Goal: Transaction & Acquisition: Obtain resource

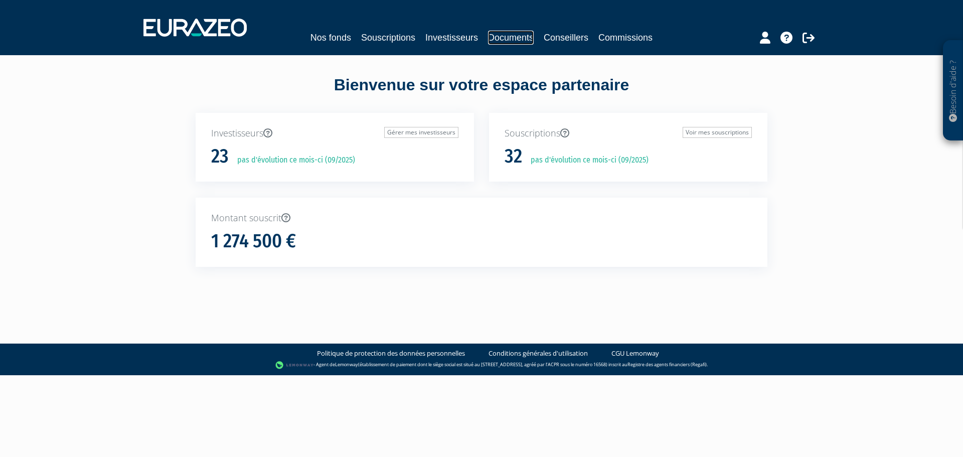
click at [511, 39] on link "Documents" at bounding box center [511, 38] width 46 height 14
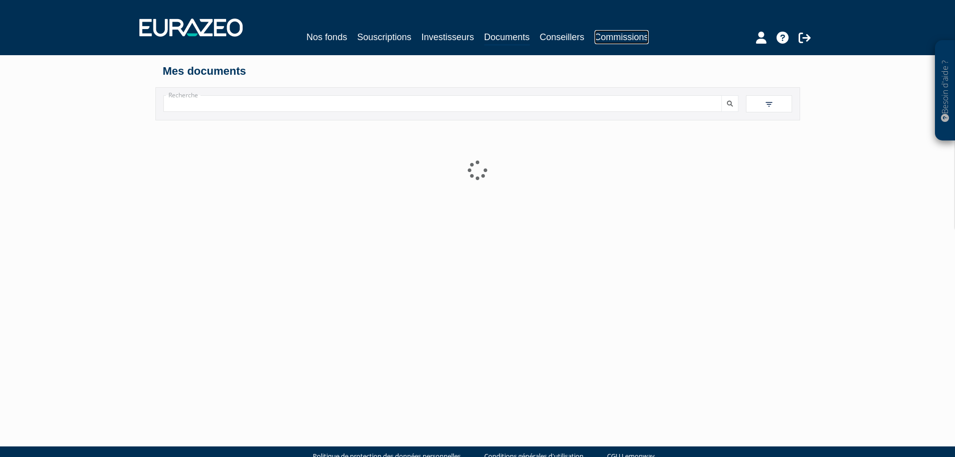
click at [620, 38] on link "Commissions" at bounding box center [622, 37] width 54 height 14
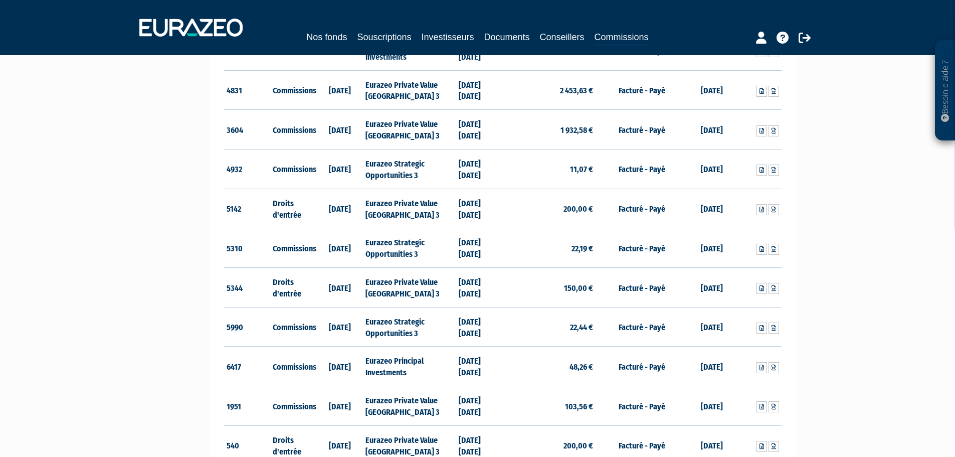
scroll to position [652, 0]
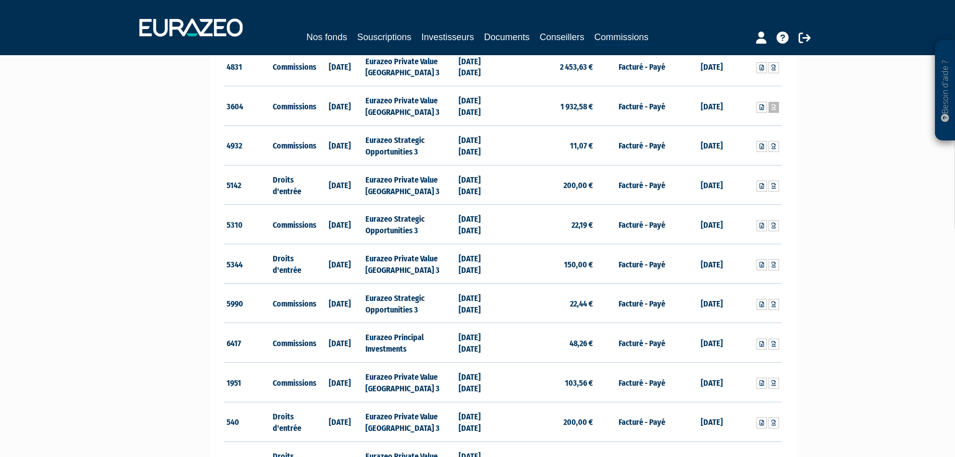
click at [774, 108] on icon at bounding box center [774, 107] width 5 height 6
click at [760, 105] on icon at bounding box center [762, 107] width 5 height 6
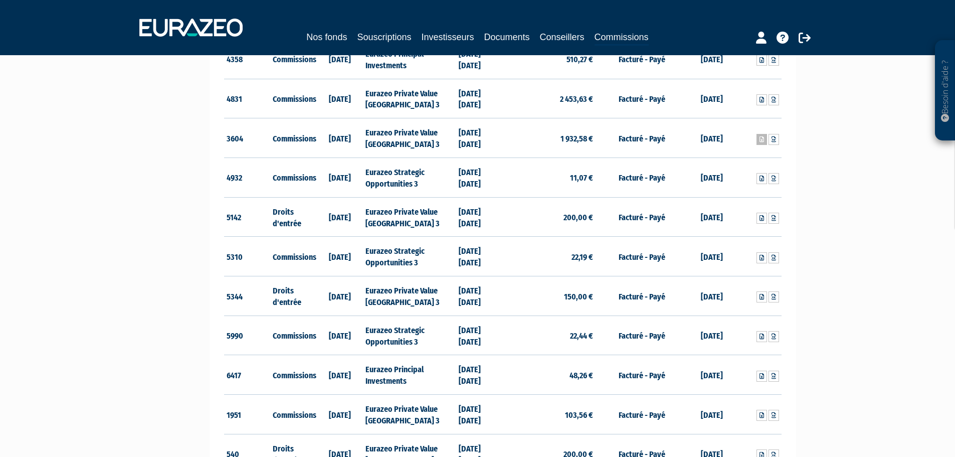
scroll to position [602, 0]
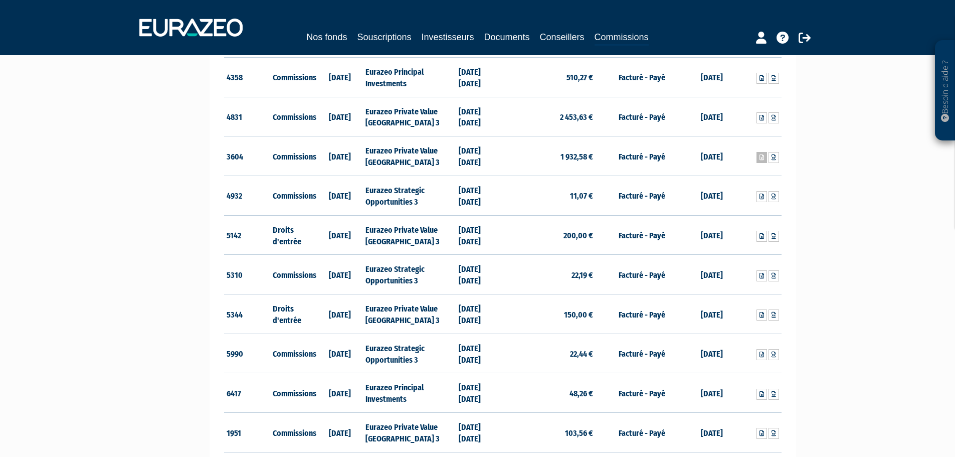
click at [761, 155] on icon at bounding box center [762, 157] width 5 height 6
